Goal: Task Accomplishment & Management: Manage account settings

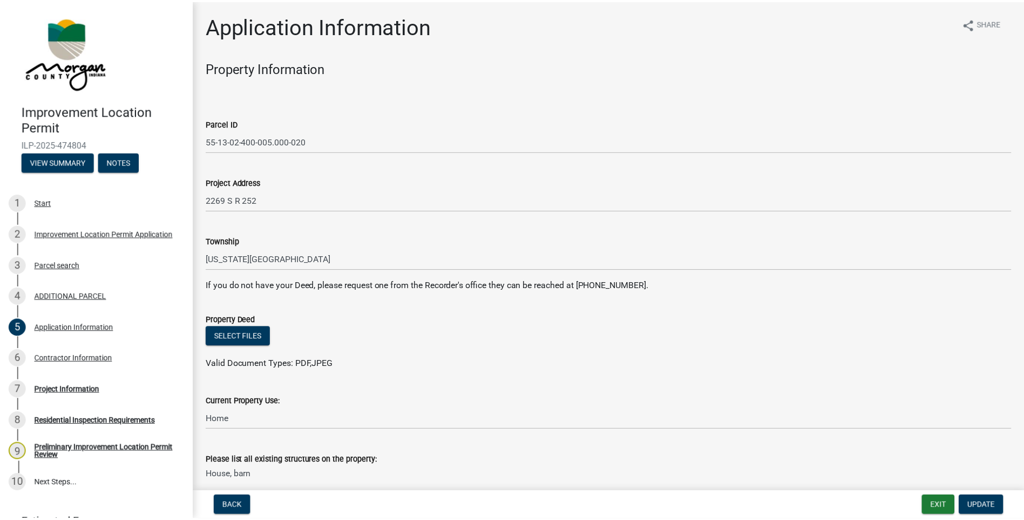
scroll to position [402, 0]
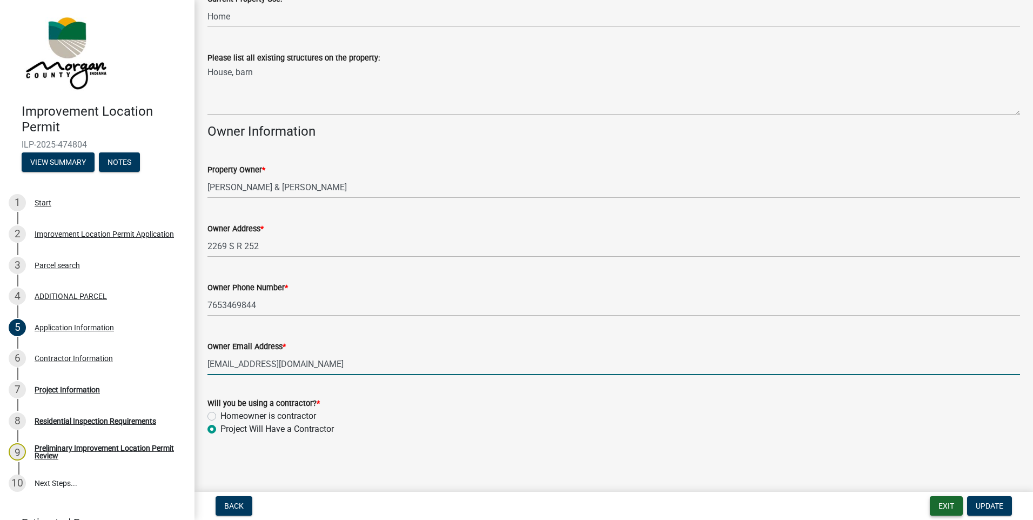
click at [946, 508] on button "Exit" at bounding box center [945, 505] width 33 height 19
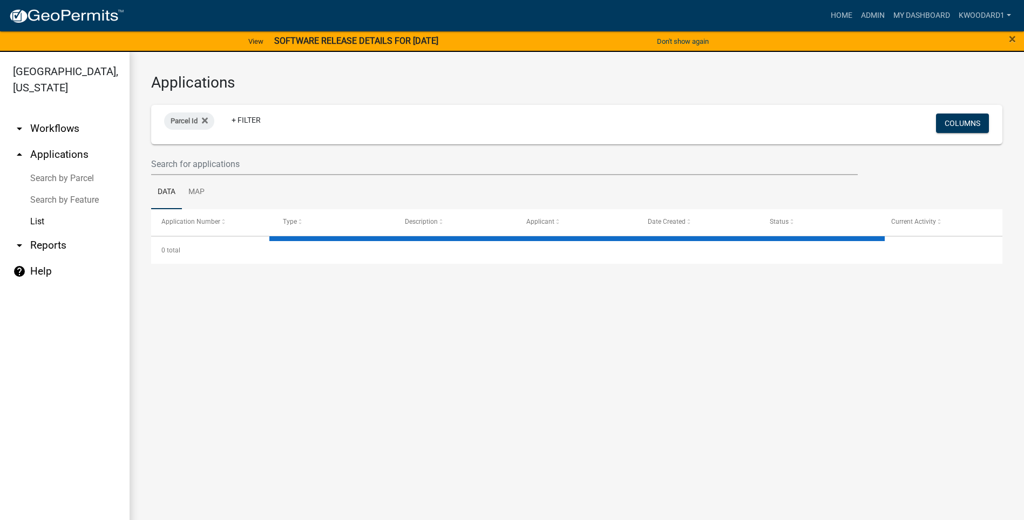
select select "3: 100"
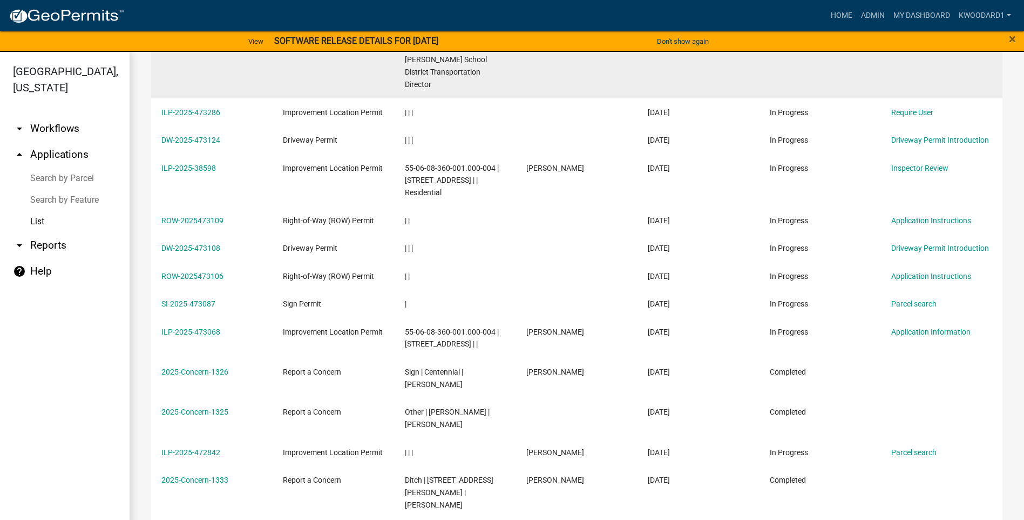
scroll to position [2592, 0]
